Goal: Information Seeking & Learning: Learn about a topic

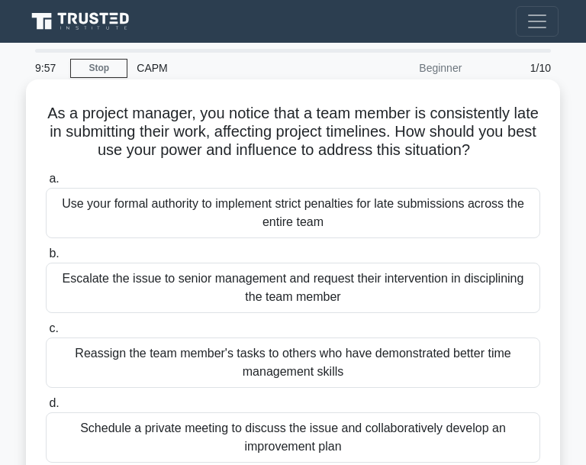
click at [267, 225] on div "Use your formal authority to implement strict penalties for late submissions ac…" at bounding box center [293, 213] width 495 height 50
click at [46, 184] on input "a. Use your formal authority to implement strict penalties for late submissions…" at bounding box center [46, 179] width 0 height 10
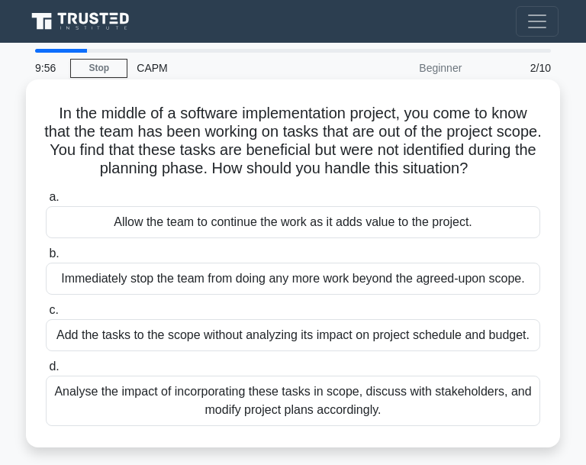
click at [335, 240] on div "a. Allow the team to continue the work as it adds value to the project. b. Imme…" at bounding box center [293, 307] width 513 height 244
click at [406, 231] on div "Allow the team to continue the work as it adds value to the project." at bounding box center [293, 222] width 495 height 32
click at [46, 202] on input "a. Allow the team to continue the work as it adds value to the project." at bounding box center [46, 197] width 0 height 10
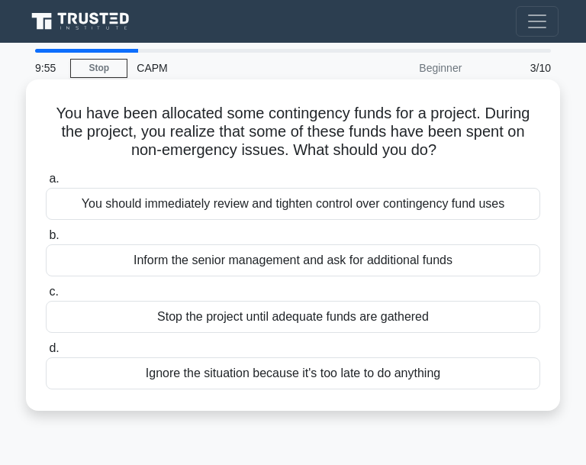
drag, startPoint x: 456, startPoint y: 263, endPoint x: 450, endPoint y: 253, distance: 11.3
click at [453, 263] on div "Inform the senior management and ask for additional funds" at bounding box center [293, 260] width 495 height 32
click at [46, 240] on input "b. Inform the senior management and ask for additional funds" at bounding box center [46, 236] width 0 height 10
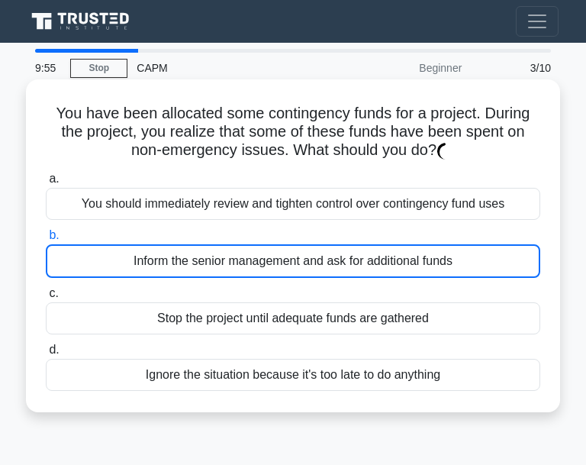
click at [450, 253] on div "Inform the senior management and ask for additional funds" at bounding box center [293, 261] width 495 height 34
click at [46, 240] on input "b. Inform the senior management and ask for additional funds" at bounding box center [46, 236] width 0 height 10
click at [460, 298] on label "c. Stop the project until adequate funds are gathered" at bounding box center [293, 309] width 495 height 50
click at [46, 298] on input "c. Stop the project until adequate funds are gathered" at bounding box center [46, 294] width 0 height 10
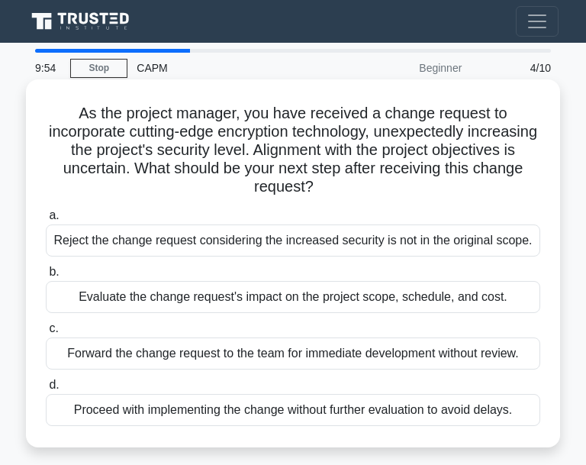
click at [395, 307] on div "Evaluate the change request's impact on the project scope, schedule, and cost." at bounding box center [293, 297] width 495 height 32
click at [46, 277] on input "b. Evaluate the change request's impact on the project scope, schedule, and cos…" at bounding box center [46, 272] width 0 height 10
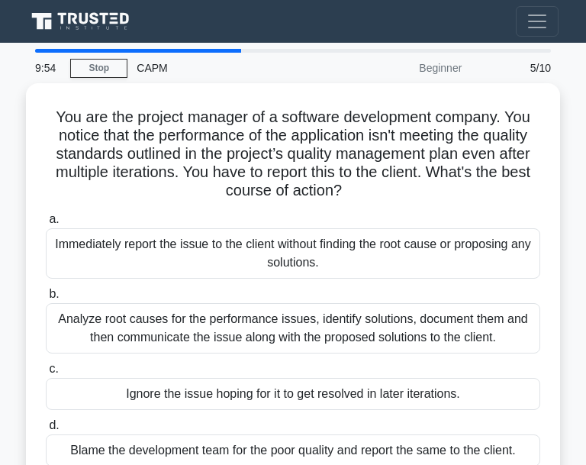
click at [431, 278] on div "a. Immediately report the issue to the client without finding the root cause or…" at bounding box center [293, 338] width 513 height 263
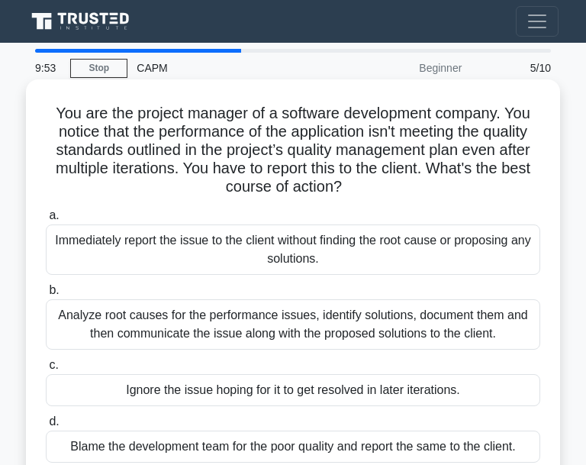
click at [452, 275] on div "Immediately report the issue to the client without finding the root cause or pr…" at bounding box center [293, 249] width 495 height 50
click at [46, 221] on input "a. Immediately report the issue to the client without finding the root cause or…" at bounding box center [46, 216] width 0 height 10
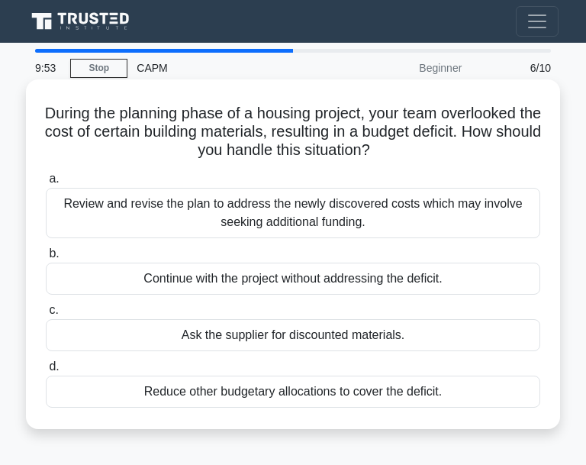
drag, startPoint x: 499, startPoint y: 258, endPoint x: 495, endPoint y: 272, distance: 14.5
click at [495, 272] on label "b. Continue with the project without addressing the deficit." at bounding box center [293, 269] width 495 height 50
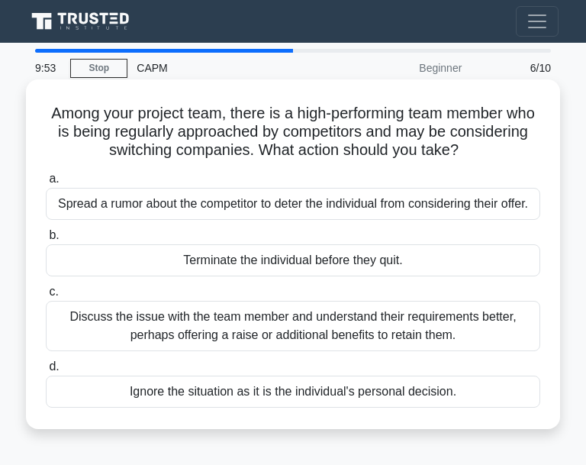
click at [493, 278] on div "a. Spread a rumor about the competitor to deter the individual from considering…" at bounding box center [293, 288] width 513 height 244
click at [462, 237] on label "b. Terminate the individual before they quit." at bounding box center [293, 251] width 495 height 50
click at [46, 237] on input "b. Terminate the individual before they quit." at bounding box center [46, 236] width 0 height 10
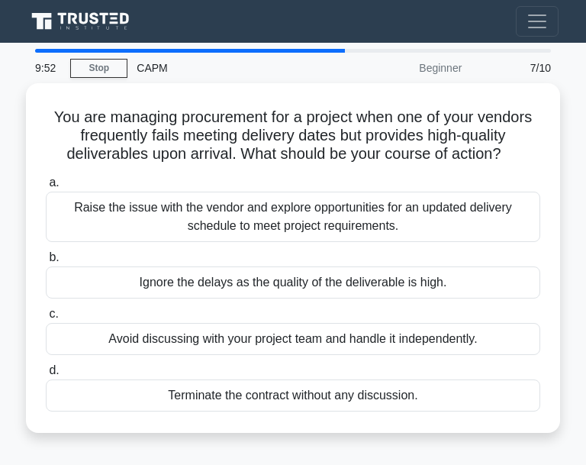
click at [466, 261] on label "b. Ignore the delays as the quality of the deliverable is high." at bounding box center [293, 273] width 495 height 50
click at [46, 261] on input "b. Ignore the delays as the quality of the deliverable is high." at bounding box center [46, 258] width 0 height 10
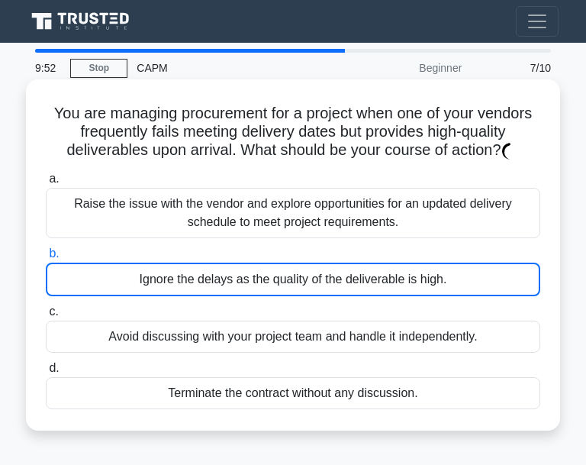
click at [475, 266] on div "Ignore the delays as the quality of the deliverable is high." at bounding box center [293, 280] width 495 height 34
click at [46, 259] on input "b. Ignore the delays as the quality of the deliverable is high." at bounding box center [46, 254] width 0 height 10
drag, startPoint x: 475, startPoint y: 266, endPoint x: 480, endPoint y: 244, distance: 23.5
click at [483, 265] on div "Ignore the delays as the quality of the deliverable is high." at bounding box center [293, 280] width 495 height 34
click at [46, 259] on input "b. Ignore the delays as the quality of the deliverable is high." at bounding box center [46, 254] width 0 height 10
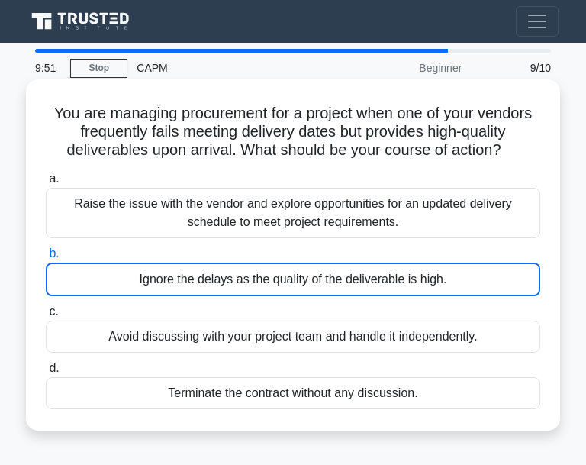
click at [468, 224] on div "Raise the issue with the vendor and explore opportunities for an updated delive…" at bounding box center [293, 213] width 495 height 50
click at [46, 184] on input "a. Raise the issue with the vendor and explore opportunities for an updated del…" at bounding box center [46, 179] width 0 height 10
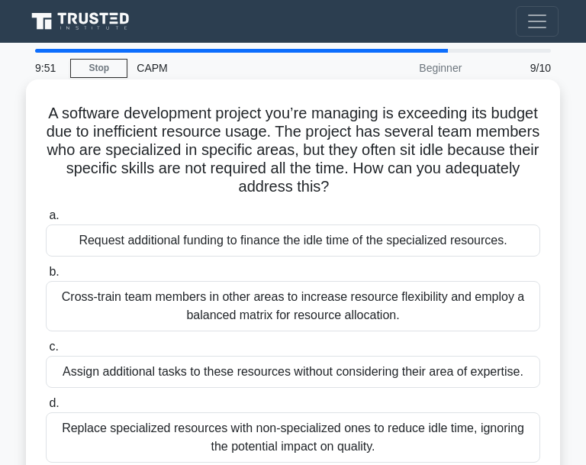
click at [483, 289] on div "Cross-train team members in other areas to increase resource flexibility and em…" at bounding box center [293, 306] width 495 height 50
click at [46, 277] on input "b. Cross-train team members in other areas to increase resource flexibility and…" at bounding box center [46, 272] width 0 height 10
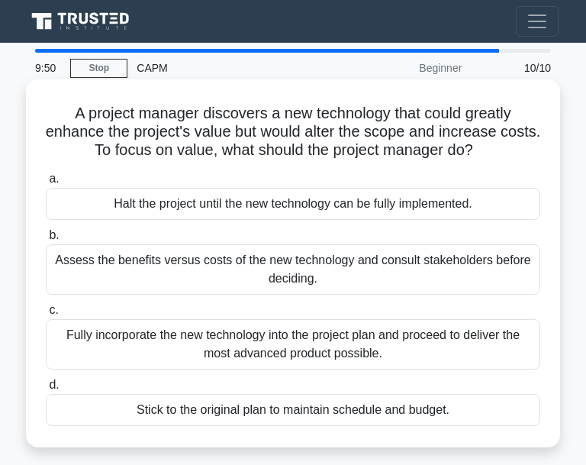
click at [485, 269] on div "Assess the benefits versus costs of the new technology and consult stakeholders…" at bounding box center [293, 269] width 495 height 50
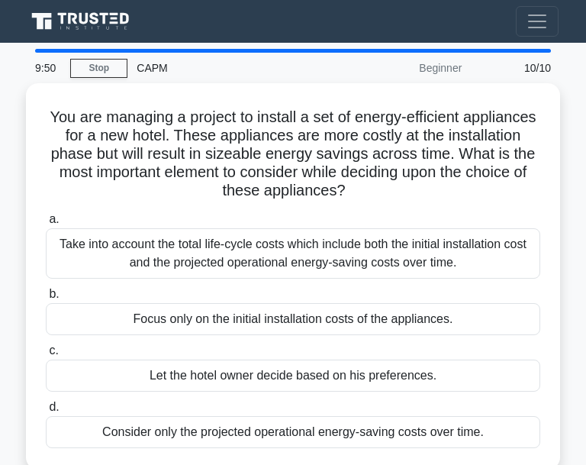
click at [489, 253] on div "Take into account the total life-cycle costs which include both the initial ins…" at bounding box center [293, 253] width 495 height 50
click at [46, 224] on input "a. Take into account the total life-cycle costs which include both the initial …" at bounding box center [46, 219] width 0 height 10
